Goal: Ask a question

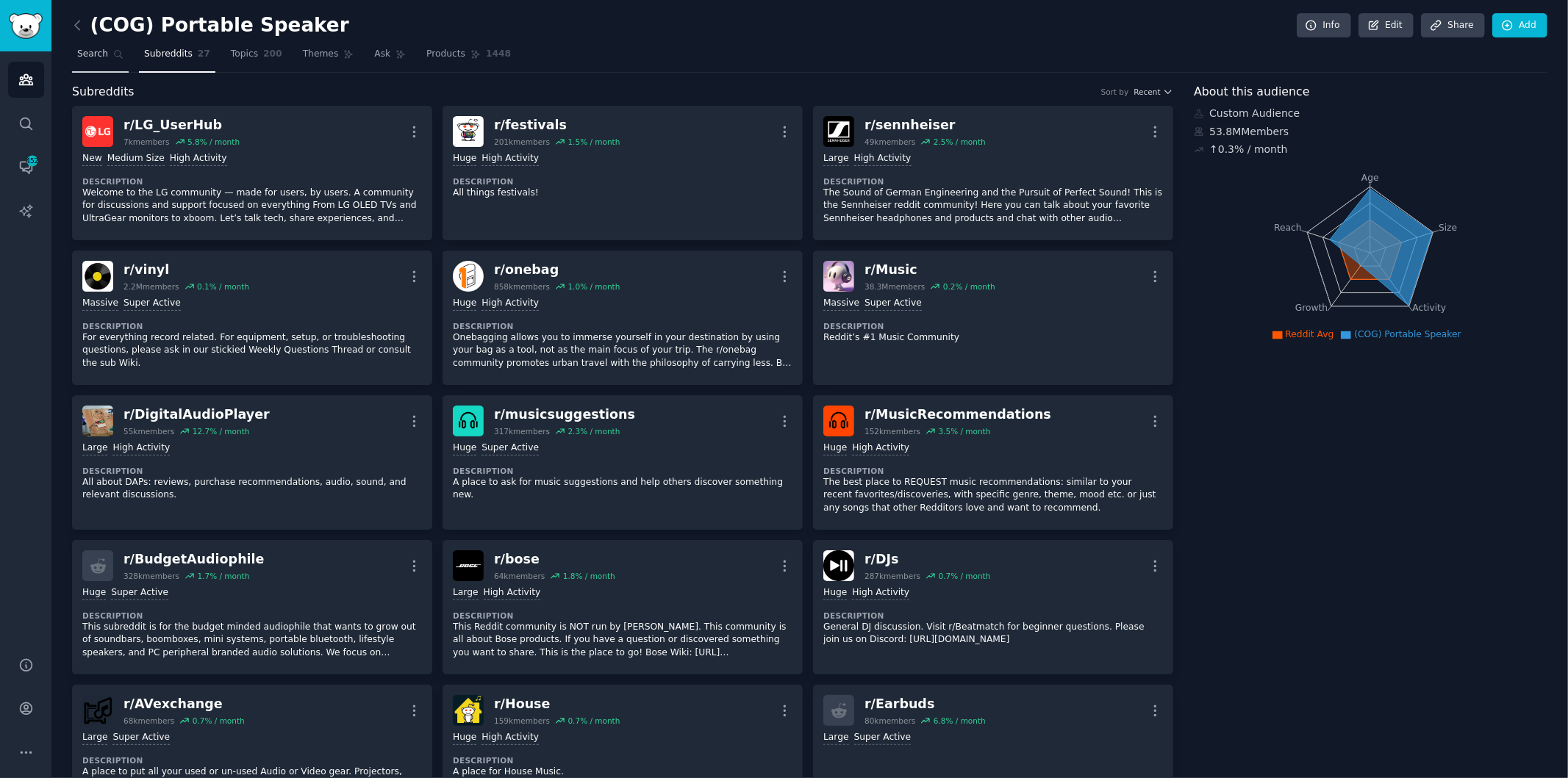
click at [104, 52] on link "Search" at bounding box center [100, 57] width 56 height 30
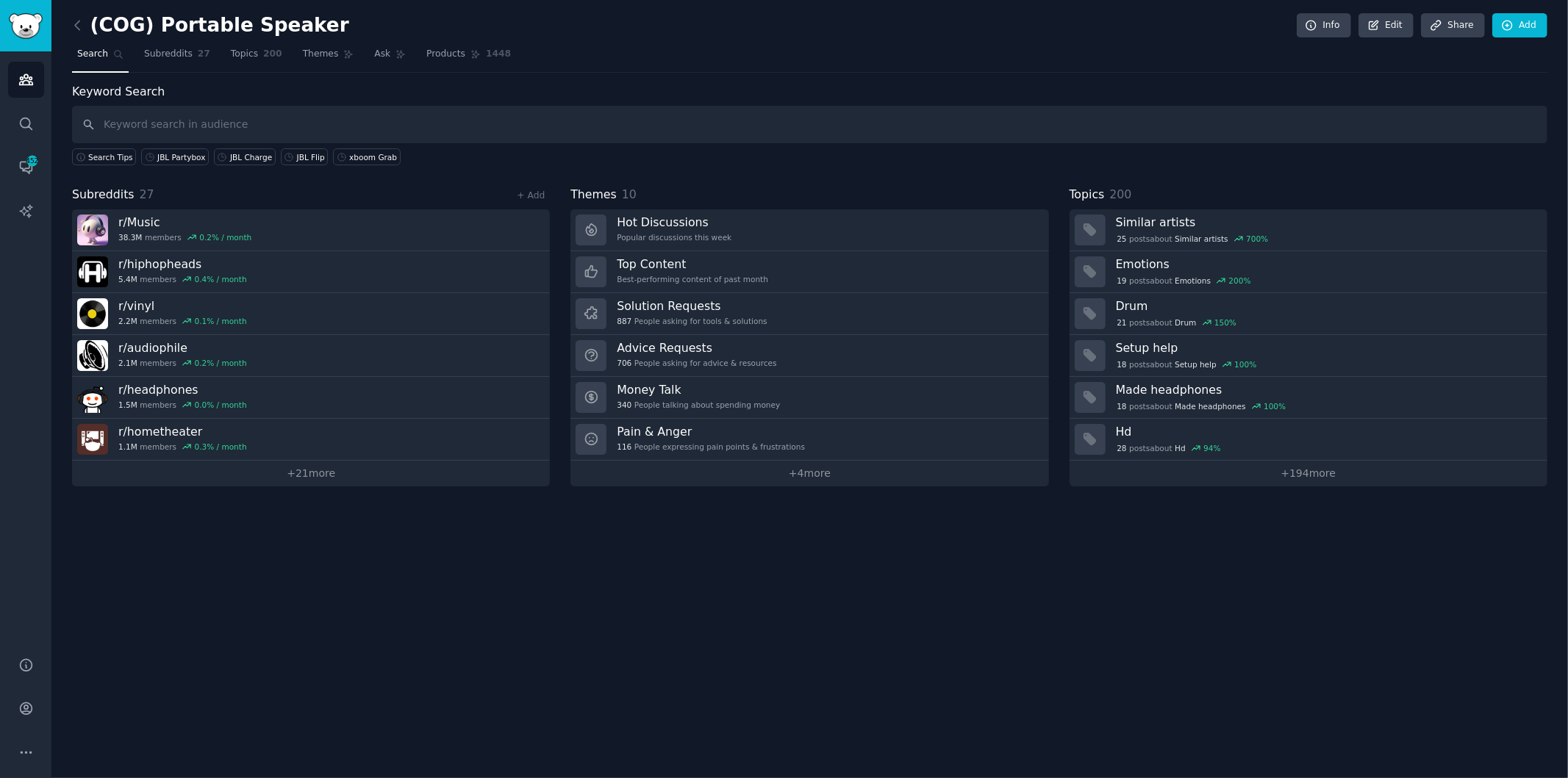
click at [208, 114] on input "text" at bounding box center [809, 125] width 1475 height 38
type input "ㄴ"
type input "s"
type input "speakers"
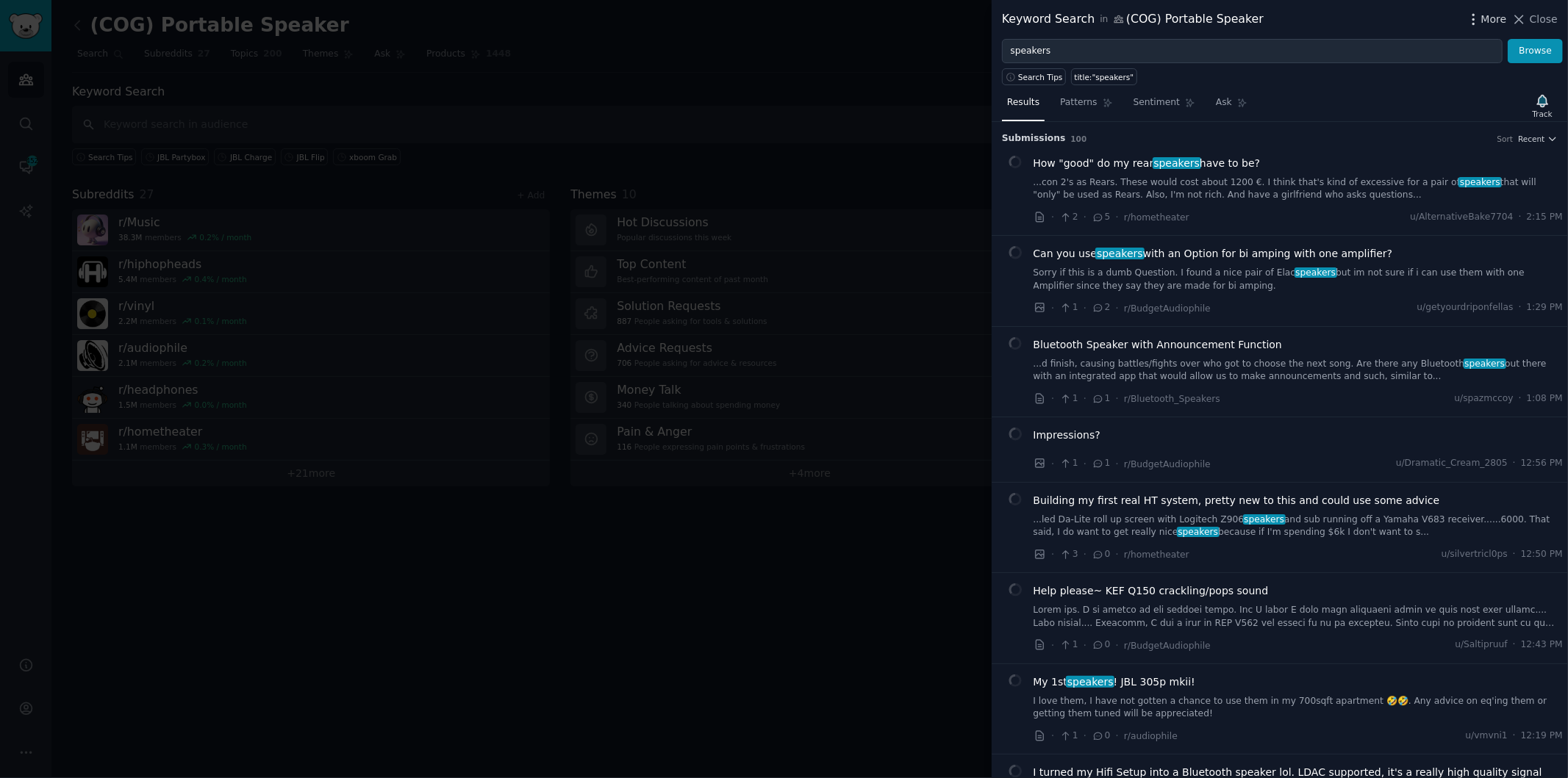
click at [1481, 24] on icon "button" at bounding box center [1473, 20] width 15 height 15
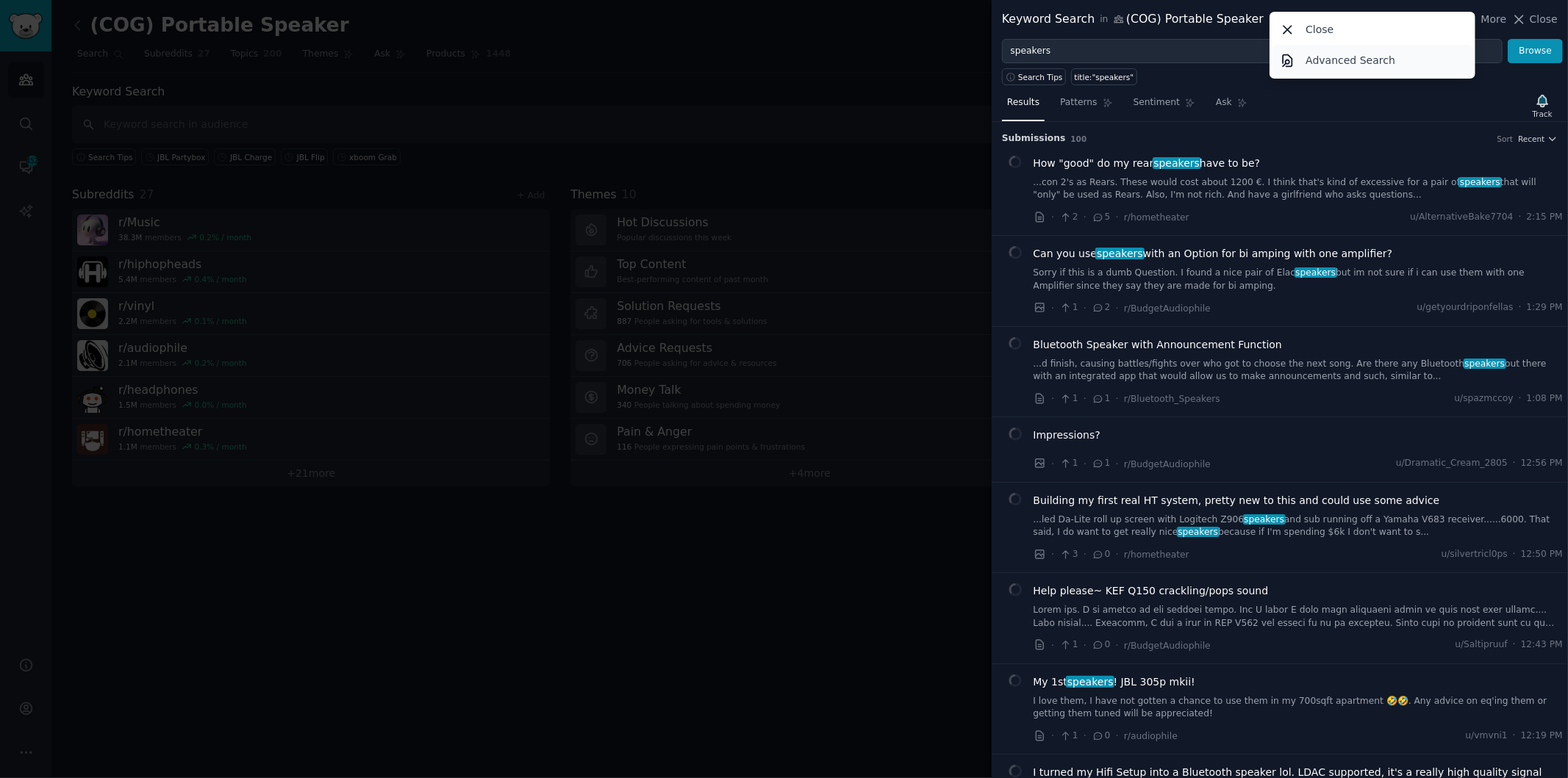
click at [1386, 46] on link "Advanced Search" at bounding box center [1373, 60] width 201 height 31
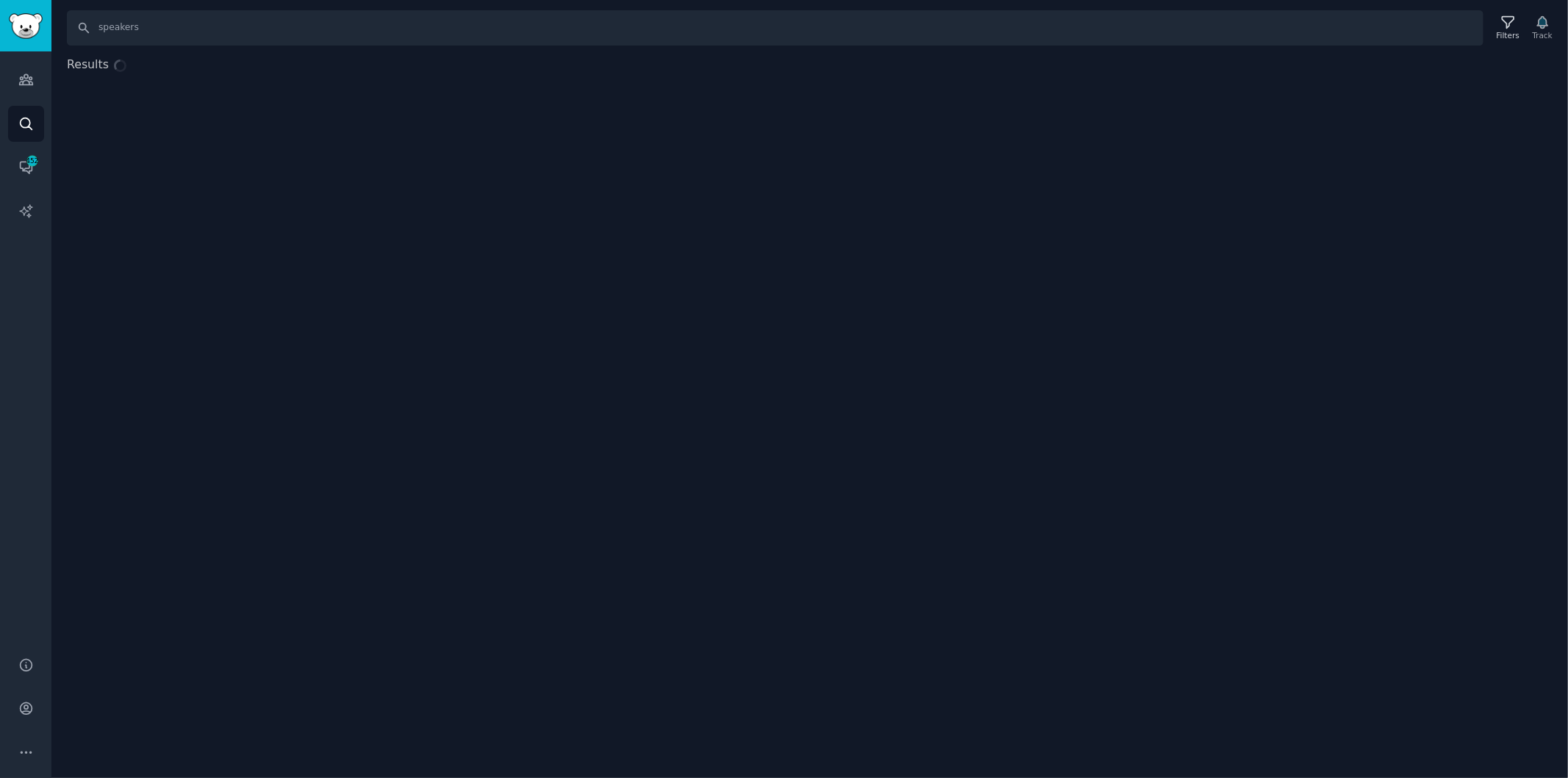
click at [1380, 55] on div "Results" at bounding box center [809, 191] width 1516 height 270
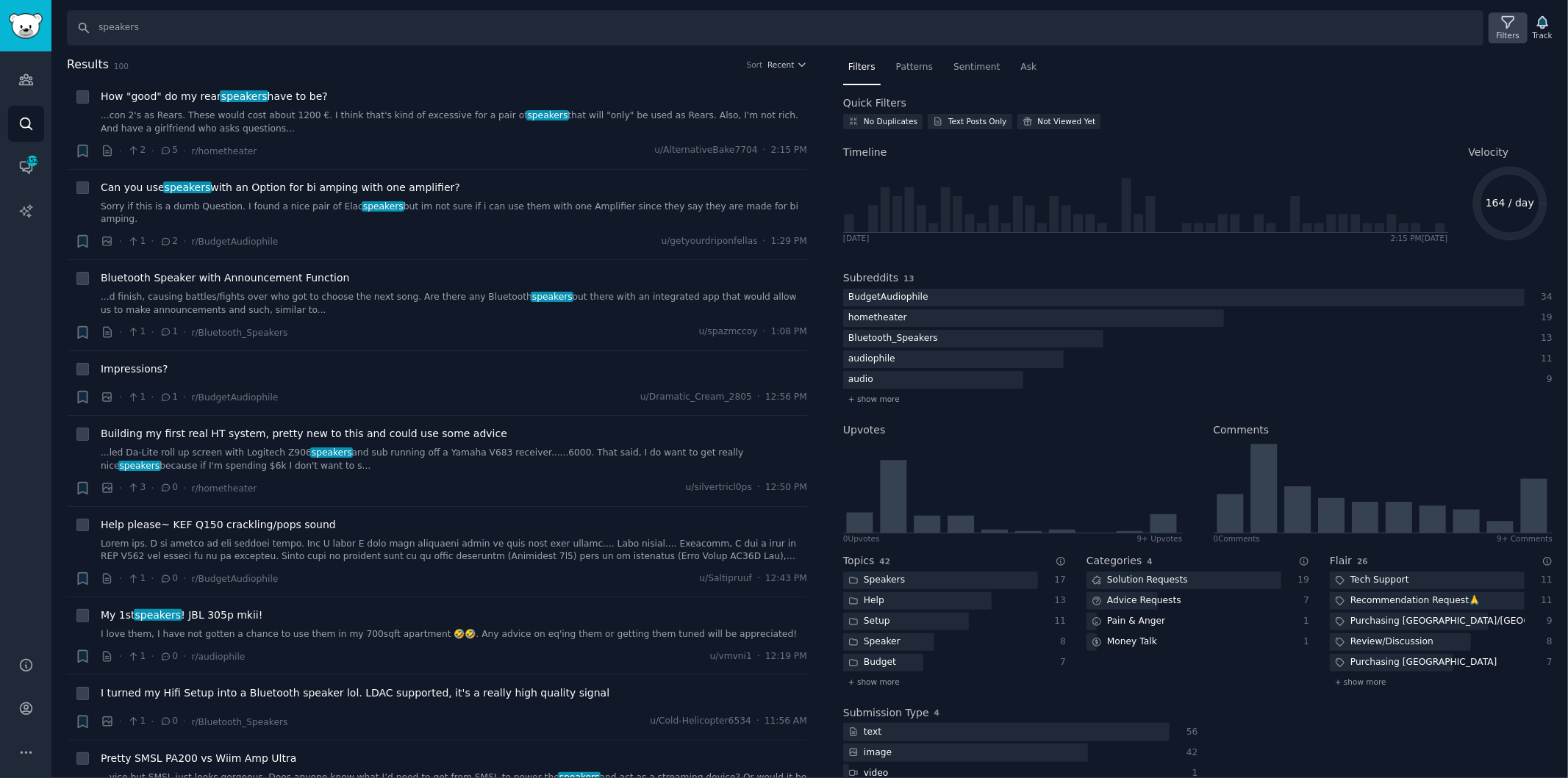
click at [1512, 25] on icon at bounding box center [1507, 23] width 12 height 12
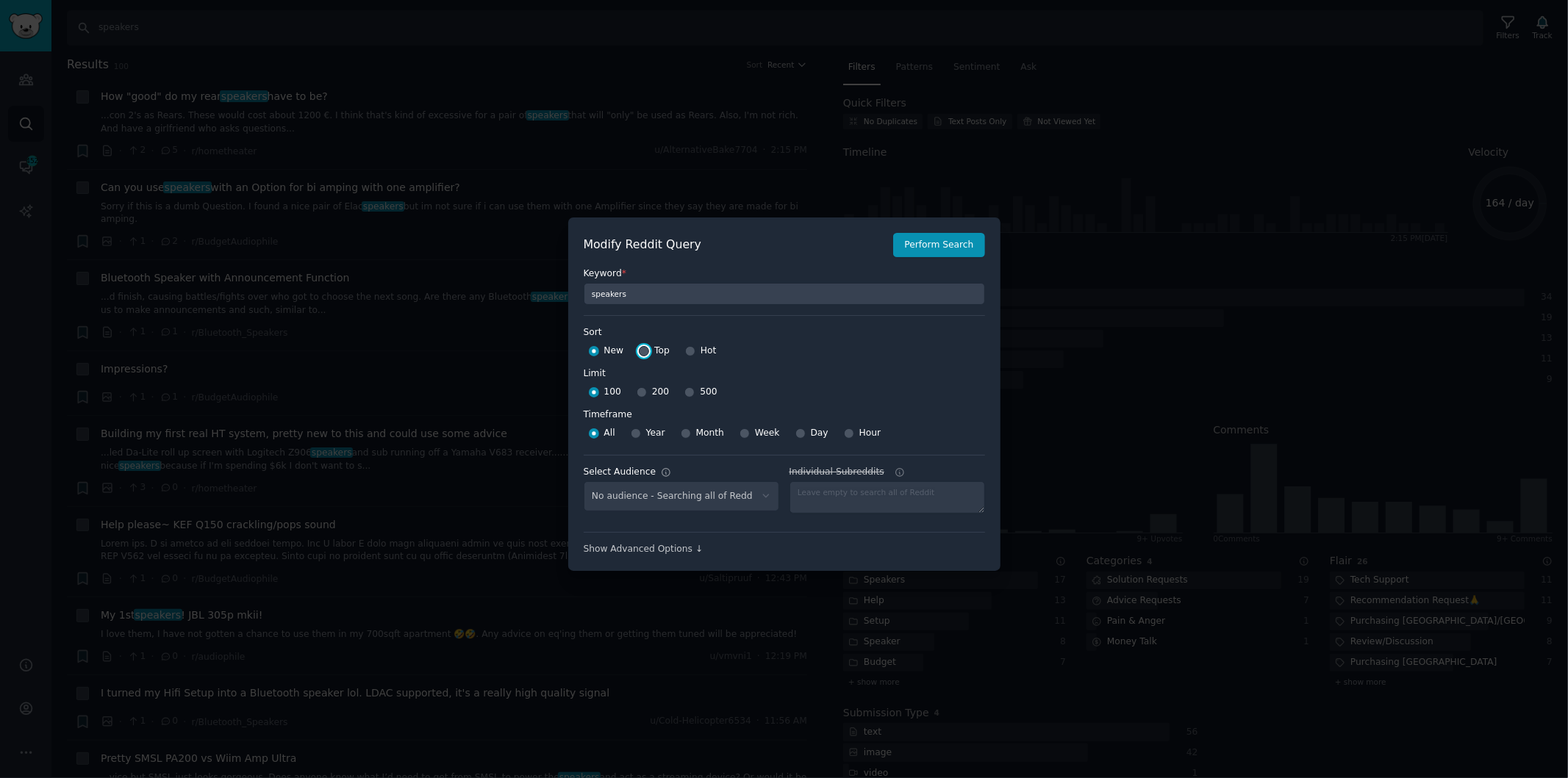
drag, startPoint x: 637, startPoint y: 351, endPoint x: 642, endPoint y: 362, distance: 12.1
click at [635, 352] on div "New Top Hot" at bounding box center [784, 351] width 401 height 23
click at [684, 391] on input "500" at bounding box center [689, 392] width 10 height 10
radio input "true"
click at [638, 432] on input "Year" at bounding box center [636, 433] width 10 height 10
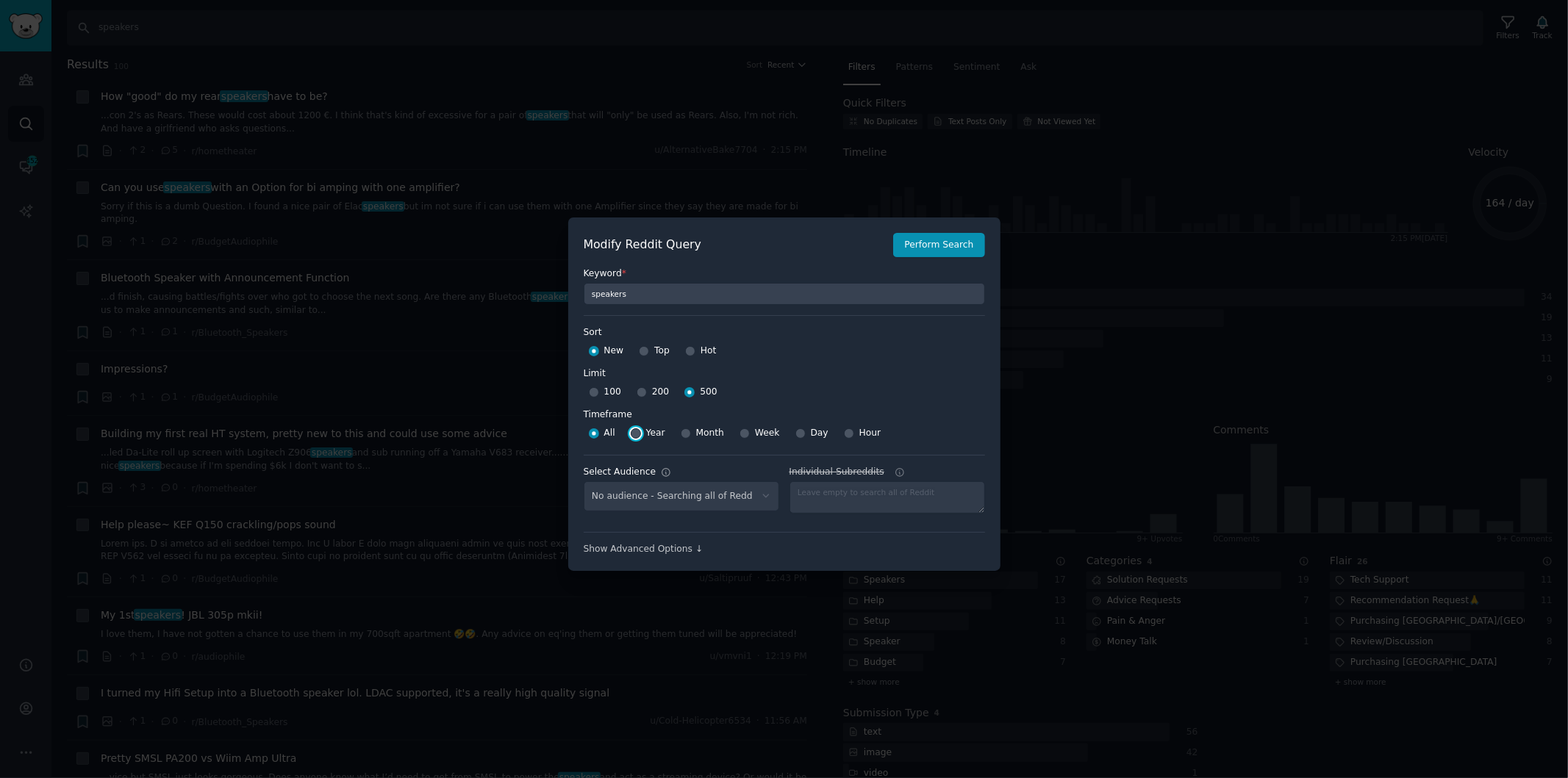
radio input "true"
select select "447068d728"
click at [943, 250] on button "Perform Search" at bounding box center [938, 245] width 91 height 25
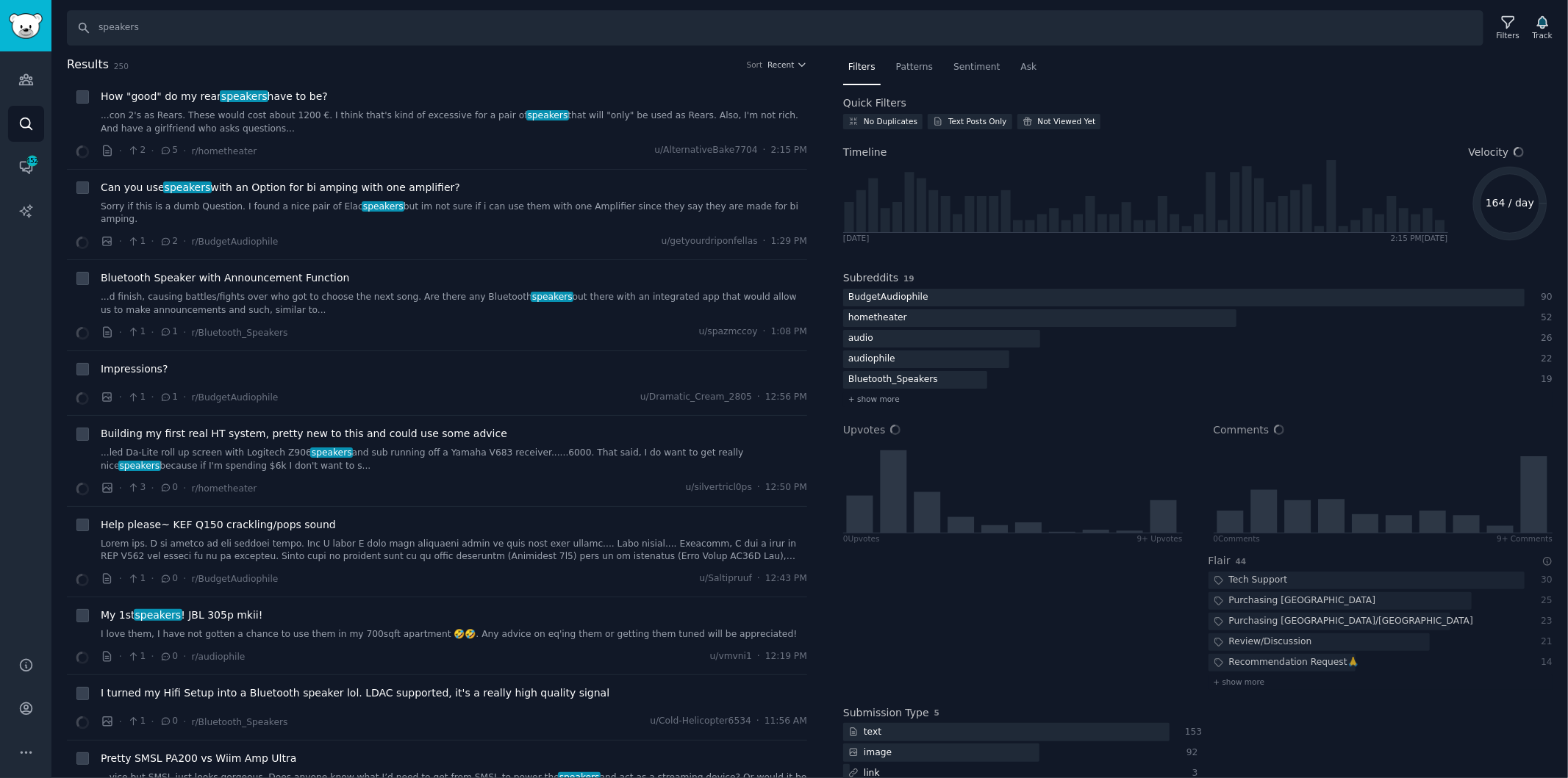
click at [906, 66] on span "Patterns" at bounding box center [914, 68] width 37 height 13
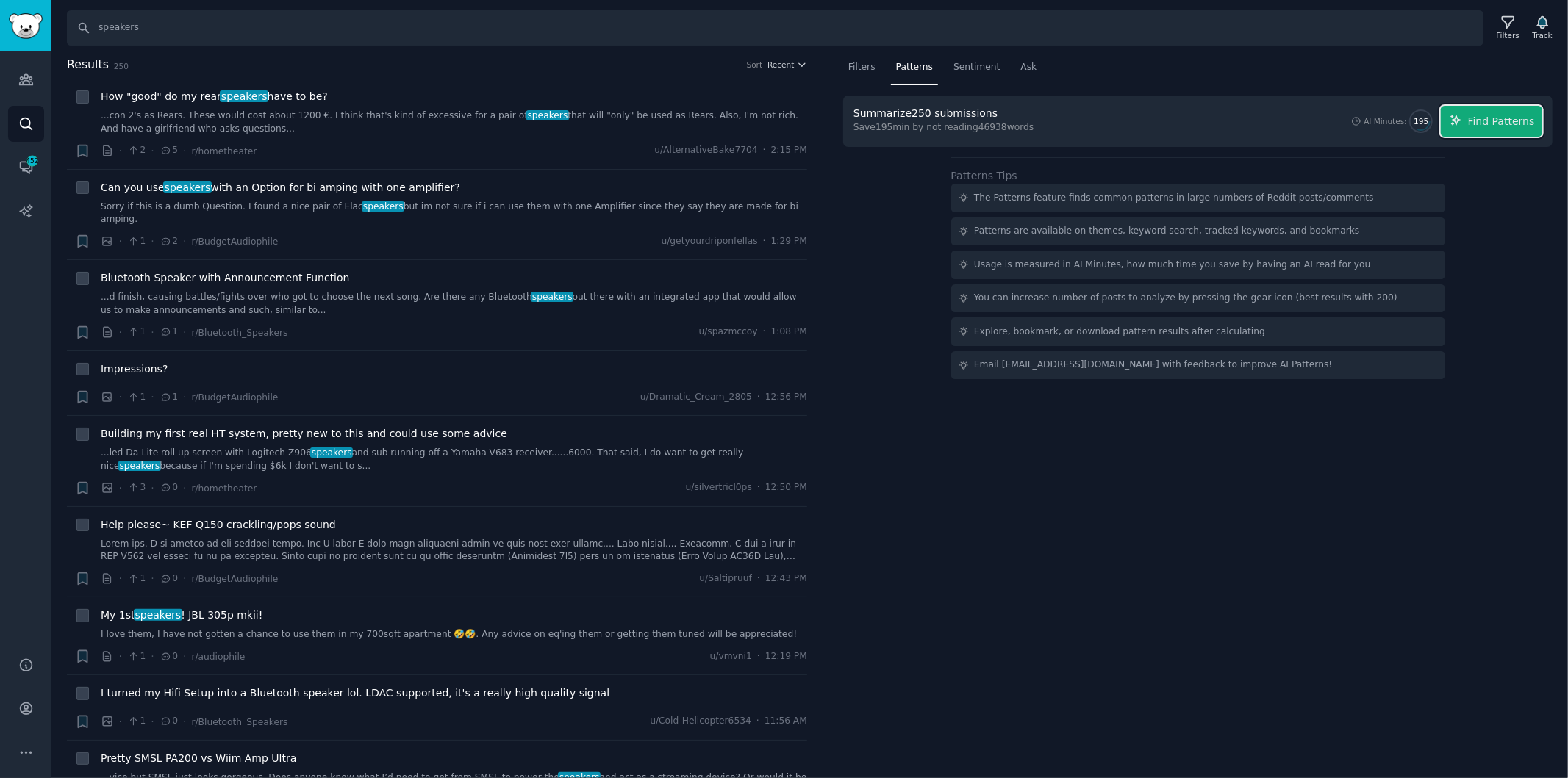
click at [1527, 119] on span "Find Patterns" at bounding box center [1500, 121] width 67 height 15
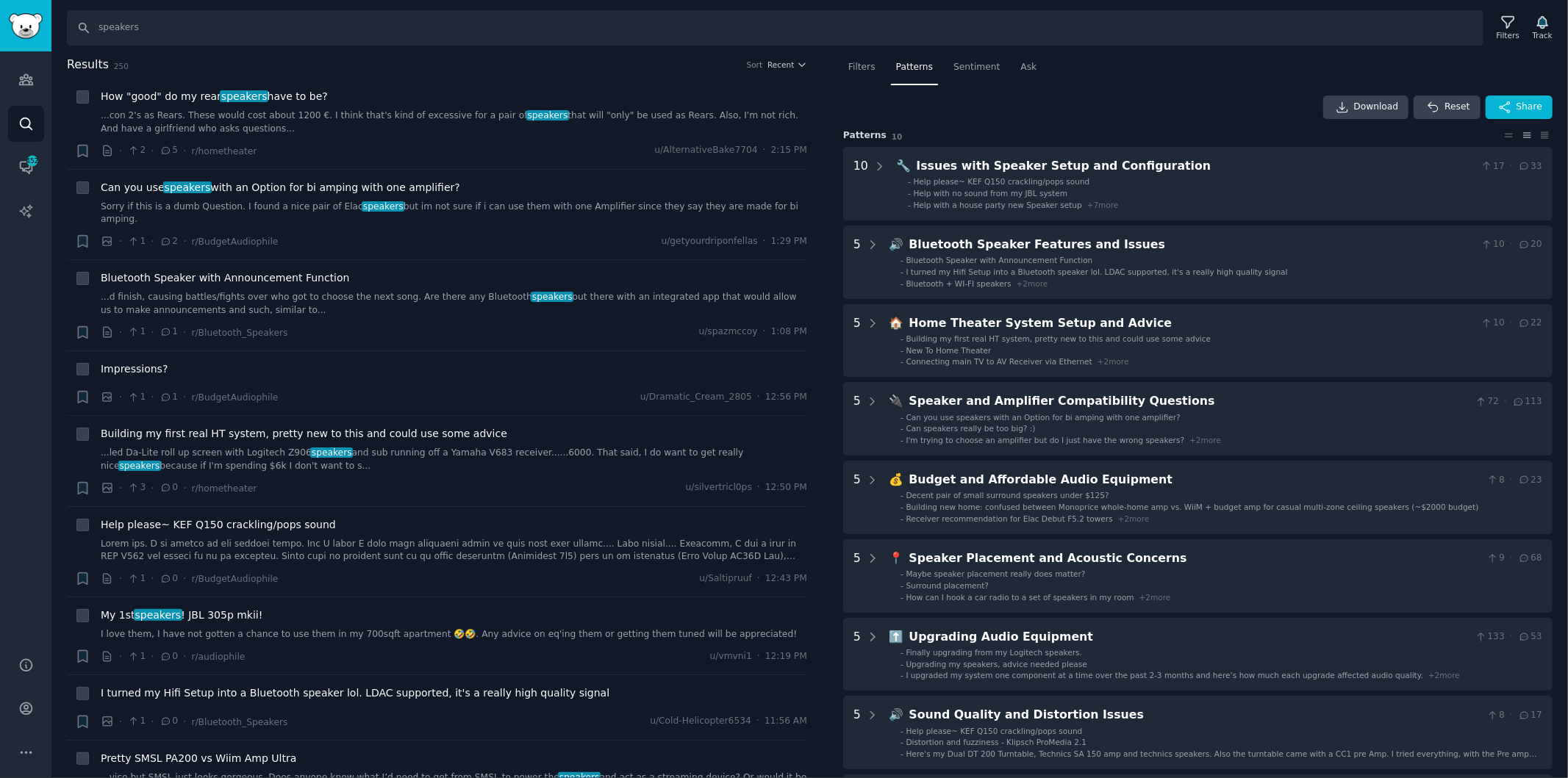
click at [1200, 118] on div "Download Reset Share Pattern s 10 10 🔧 Issues with Speaker Setup and Configurat…" at bounding box center [1197, 511] width 709 height 831
click at [1031, 69] on nav "Filters Patterns Sentiment Ask" at bounding box center [1197, 70] width 709 height 30
click at [1024, 67] on div "Ask" at bounding box center [1029, 70] width 26 height 30
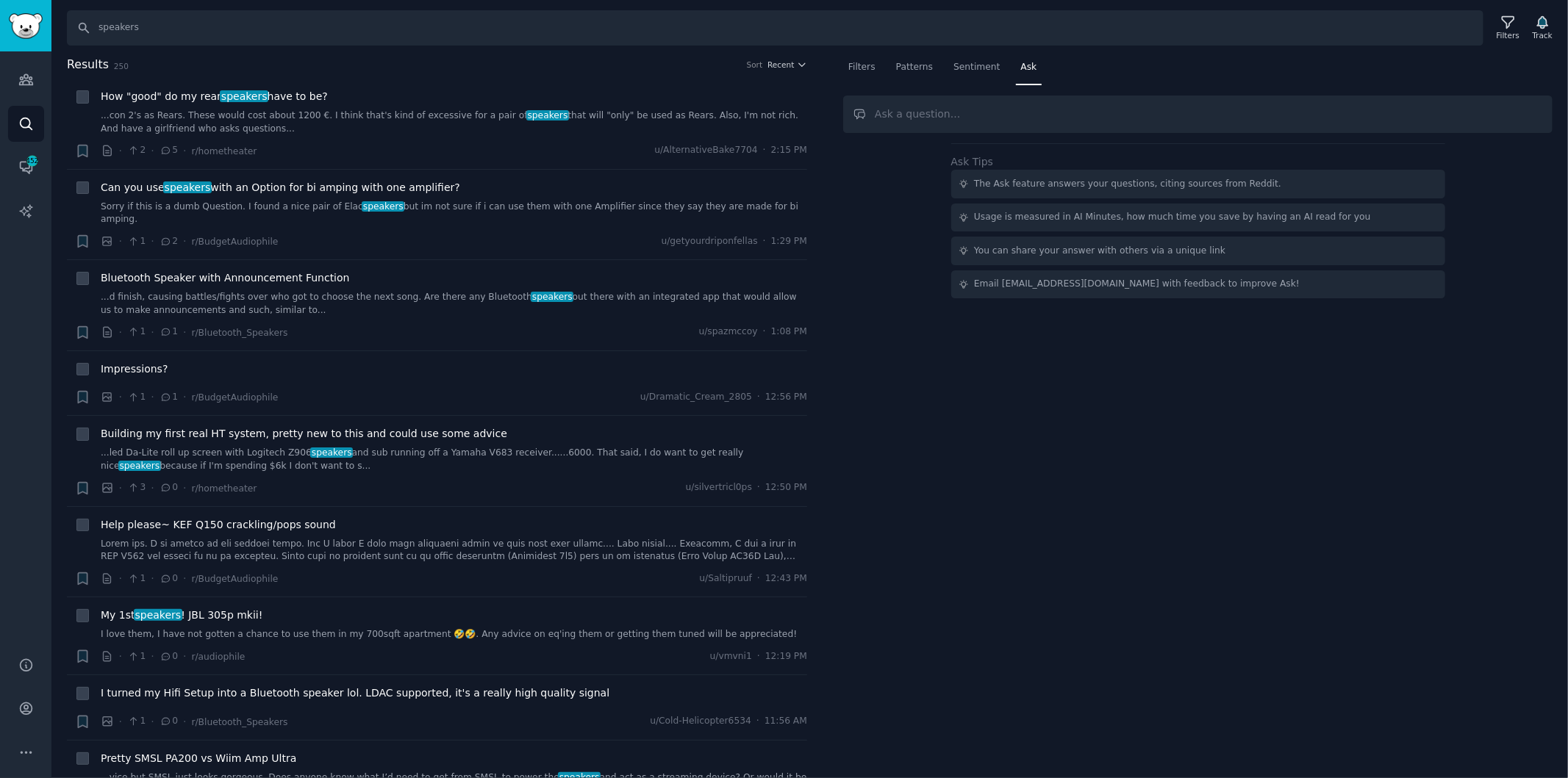
click at [950, 122] on input "text" at bounding box center [1197, 114] width 709 height 38
type input "If I were to write an informational post about speakers based on the discussion…"
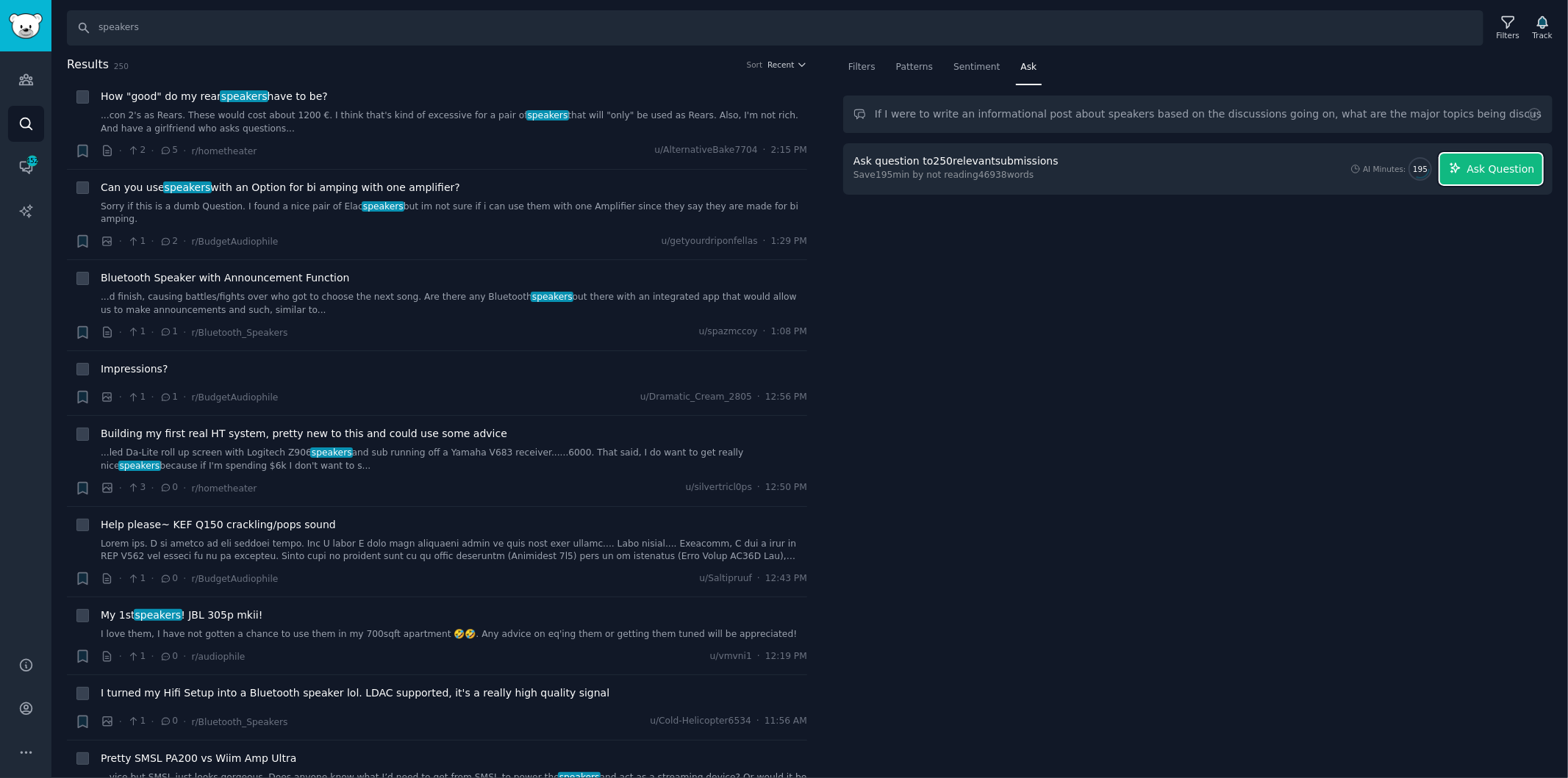
click at [1500, 162] on span "Ask Question" at bounding box center [1500, 169] width 68 height 15
